Goal: Task Accomplishment & Management: Manage account settings

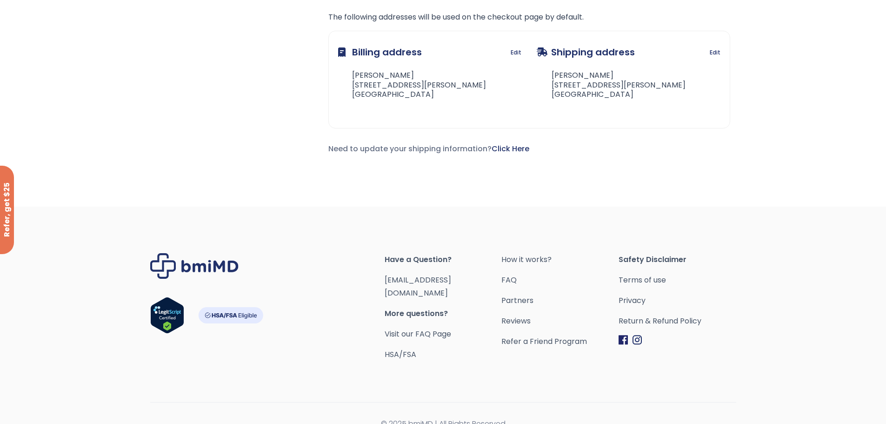
scroll to position [363, 0]
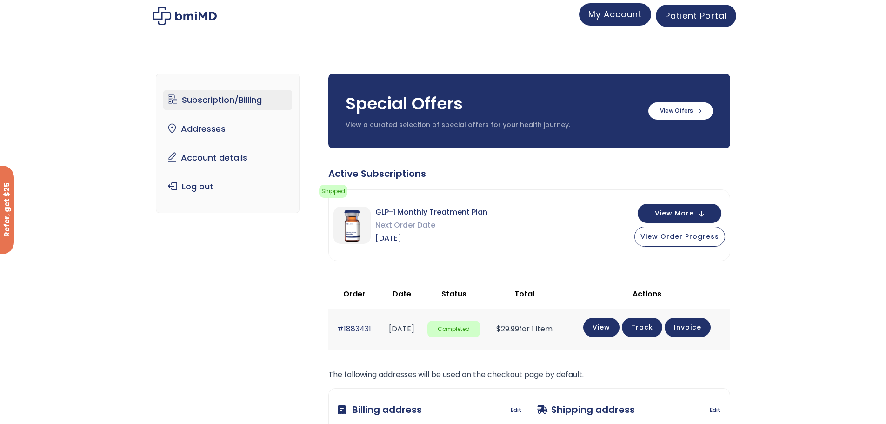
click at [611, 14] on span "My Account" at bounding box center [616, 14] width 54 height 12
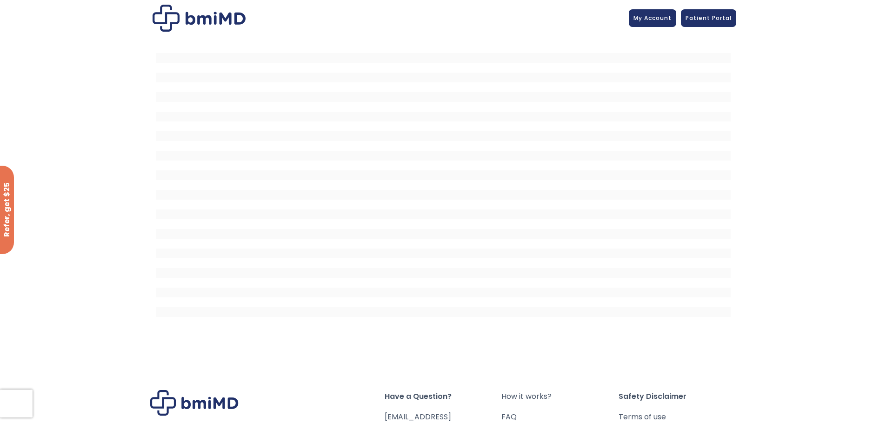
click at [337, 17] on div at bounding box center [443, 18] width 586 height 27
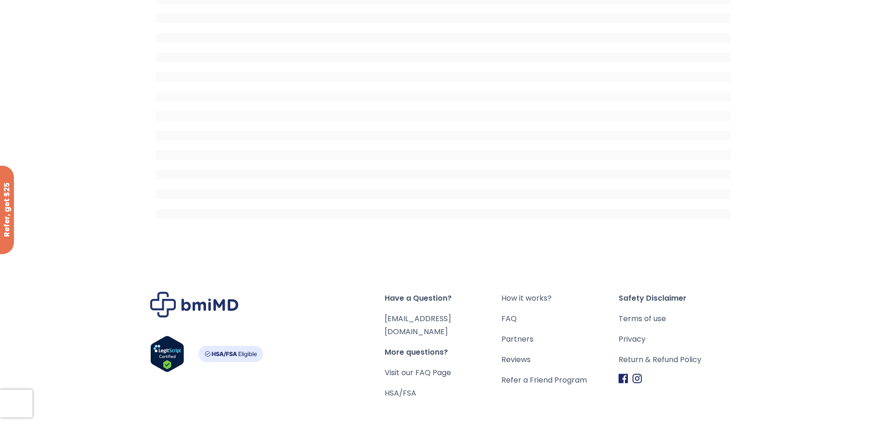
scroll to position [99, 0]
click at [438, 316] on link "[EMAIL_ADDRESS][DOMAIN_NAME]" at bounding box center [418, 325] width 67 height 24
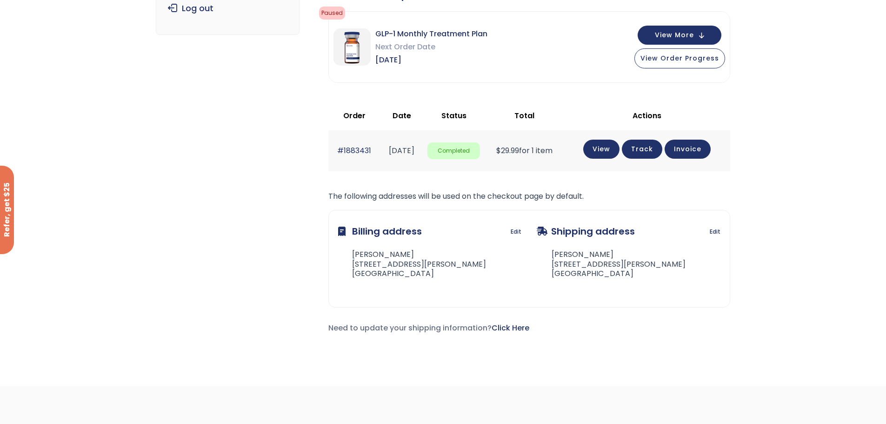
scroll to position [179, 0]
click at [509, 326] on link "Click Here" at bounding box center [511, 327] width 38 height 11
